Goal: Navigation & Orientation: Understand site structure

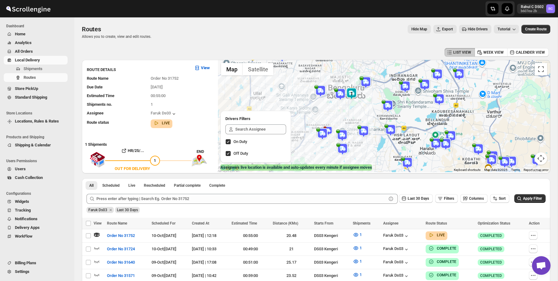
drag, startPoint x: 390, startPoint y: 123, endPoint x: 314, endPoint y: 143, distance: 78.5
click at [314, 143] on div at bounding box center [384, 116] width 332 height 112
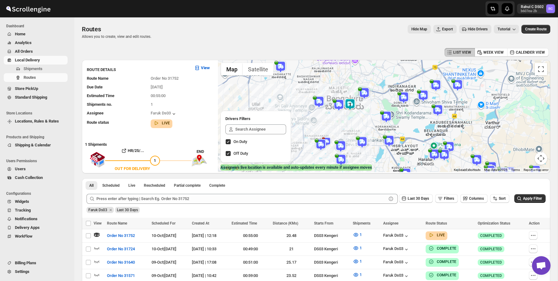
click at [341, 49] on div "LIST VIEW WEEK VIEW CALENDER VIEW" at bounding box center [316, 53] width 469 height 12
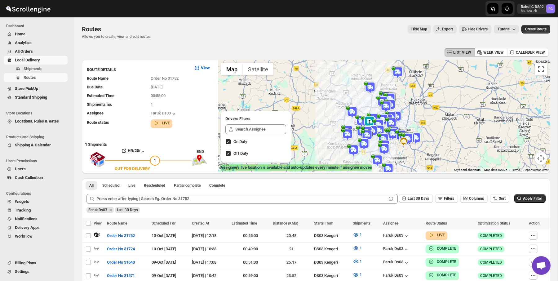
click at [305, 21] on div "Routes. This page is ready Routes Allows you to create, view and edit routes. H…" at bounding box center [316, 31] width 469 height 29
drag, startPoint x: 80, startPoint y: 23, endPoint x: 151, endPoint y: 48, distance: 75.7
click at [152, 48] on div "Routes. This page is ready Routes Allows you to create, view and edit routes. H…" at bounding box center [315, 197] width 483 height 361
click at [151, 48] on div "LIST VIEW WEEK VIEW CALENDER VIEW" at bounding box center [316, 53] width 469 height 12
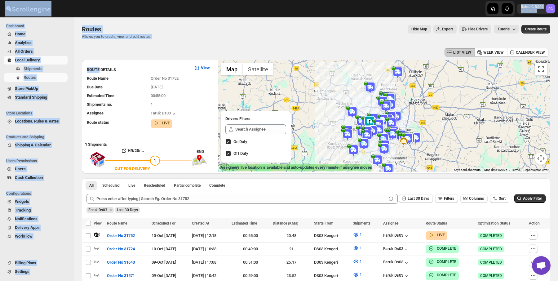
drag, startPoint x: 151, startPoint y: 48, endPoint x: 53, endPoint y: 0, distance: 109.0
click at [53, 0] on div "Skip to content Rahul C DS02 b607ea-2b RC Dashboard Home Analytics All Orders L…" at bounding box center [279, 204] width 558 height 409
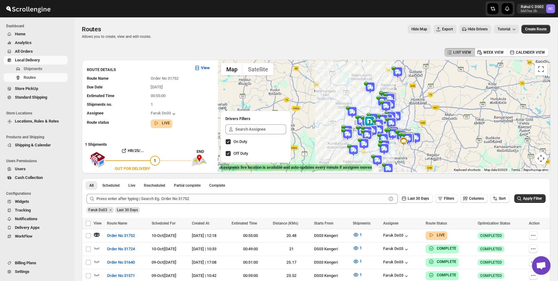
click at [104, 16] on div at bounding box center [102, 9] width 205 height 16
drag, startPoint x: 193, startPoint y: 56, endPoint x: 73, endPoint y: -2, distance: 132.3
click at [73, 0] on html "Skip to content Rahul C DS02 b607ea-2b RC Dashboard Home Analytics All Orders L…" at bounding box center [279, 140] width 558 height 281
